Goal: Task Accomplishment & Management: Complete application form

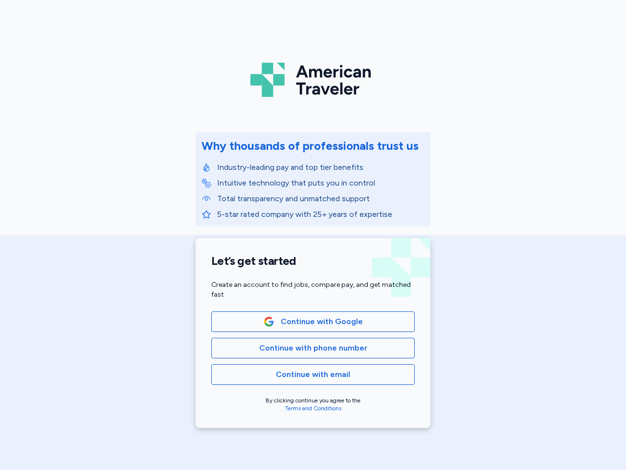
click at [313, 235] on div "Why thousands of professionals trust us Industry-leading pay and top tier benef…" at bounding box center [313, 185] width 235 height 106
click at [309, 72] on img at bounding box center [312, 80] width 125 height 42
click at [309, 321] on span "Continue with Google" at bounding box center [322, 322] width 82 height 12
click at [309, 348] on span "Continue with phone number" at bounding box center [313, 348] width 108 height 12
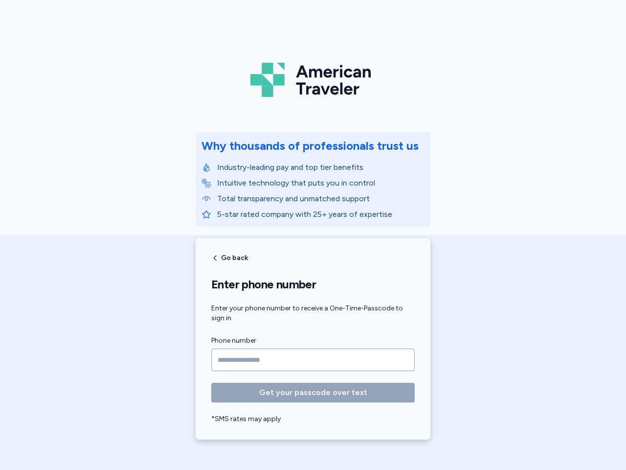
click at [309, 374] on form "Phone number Get your passcode over text *SMS rates may apply" at bounding box center [313, 379] width 204 height 89
